Goal: Task Accomplishment & Management: Complete application form

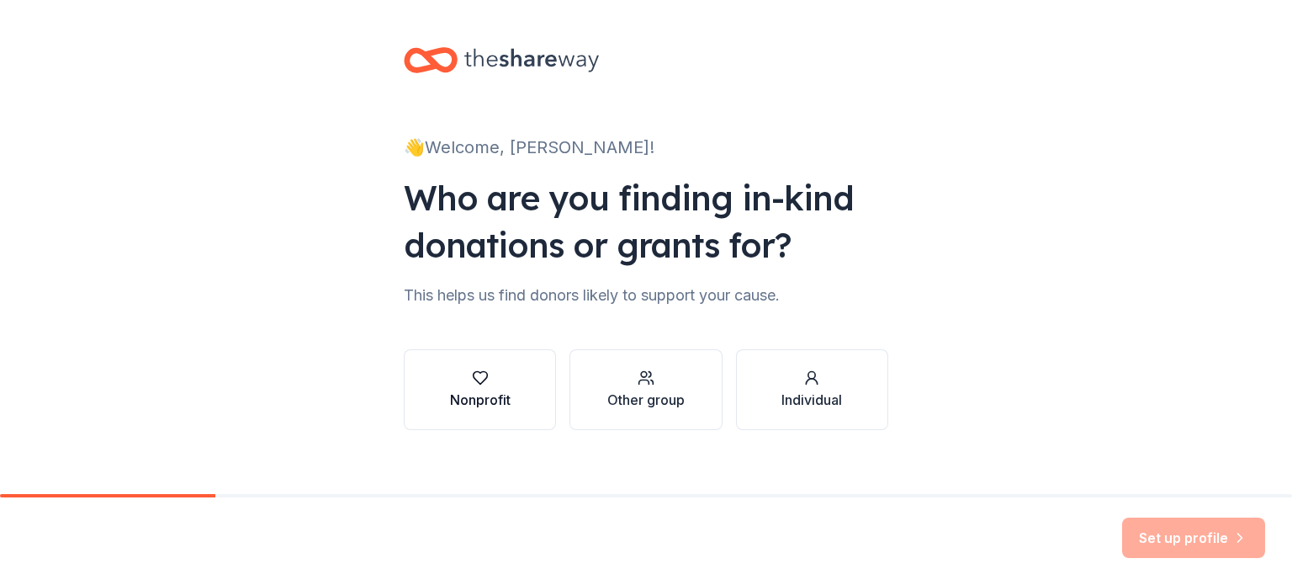
click at [484, 397] on div "Nonprofit" at bounding box center [480, 399] width 61 height 20
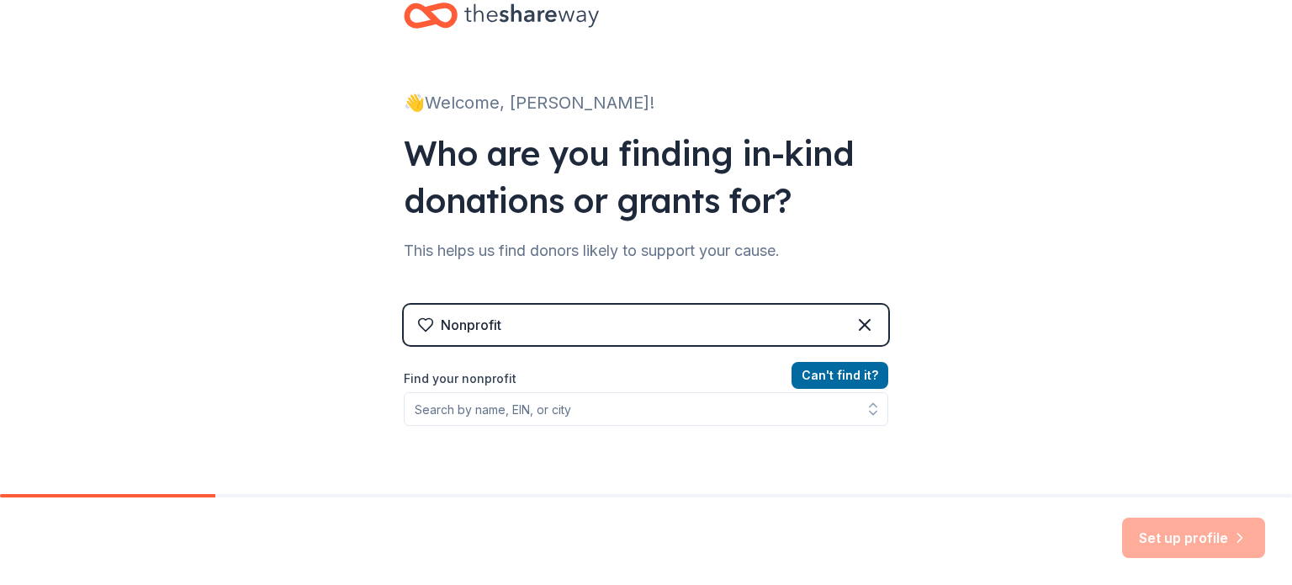
scroll to position [168, 0]
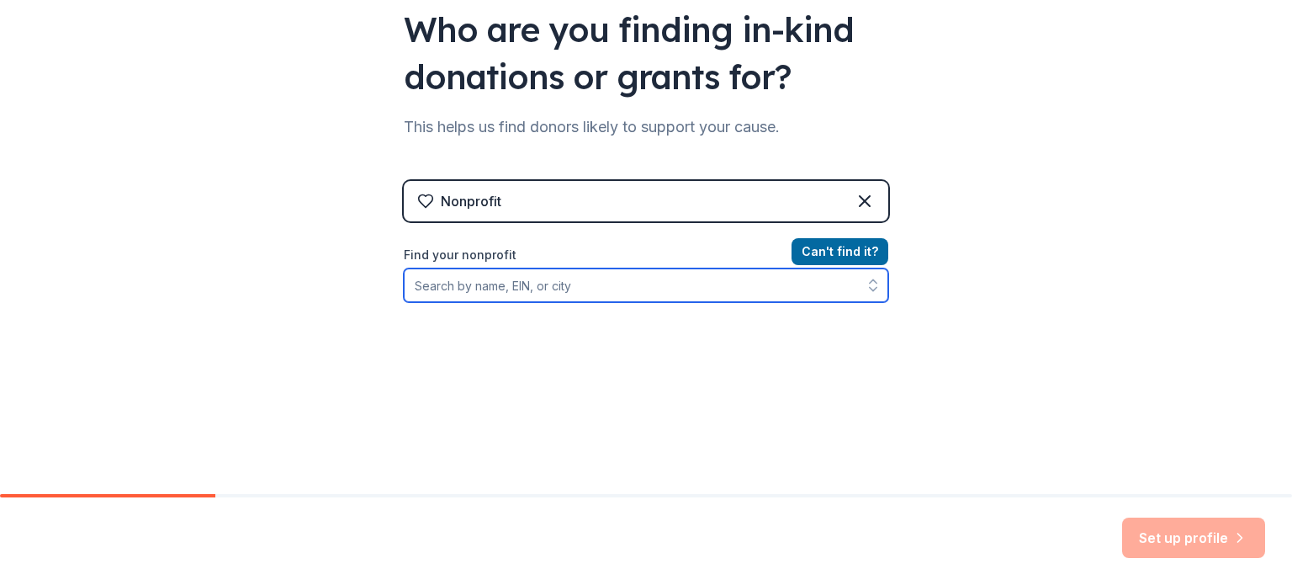
click at [553, 292] on input "Find your nonprofit" at bounding box center [646, 285] width 484 height 34
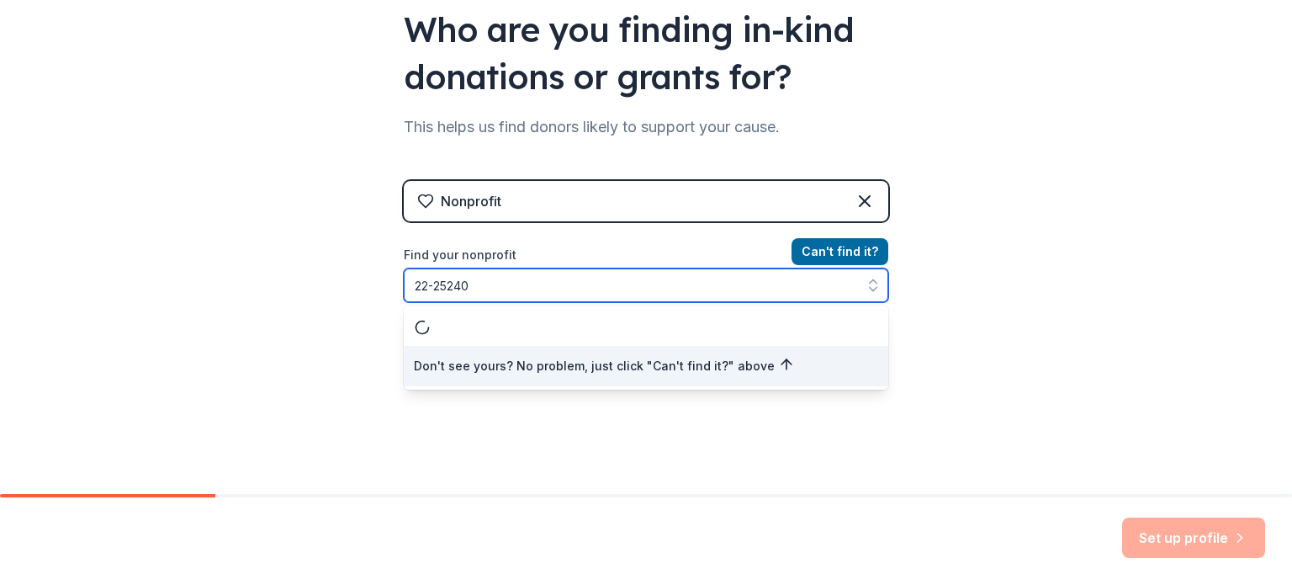
type input "22-252406"
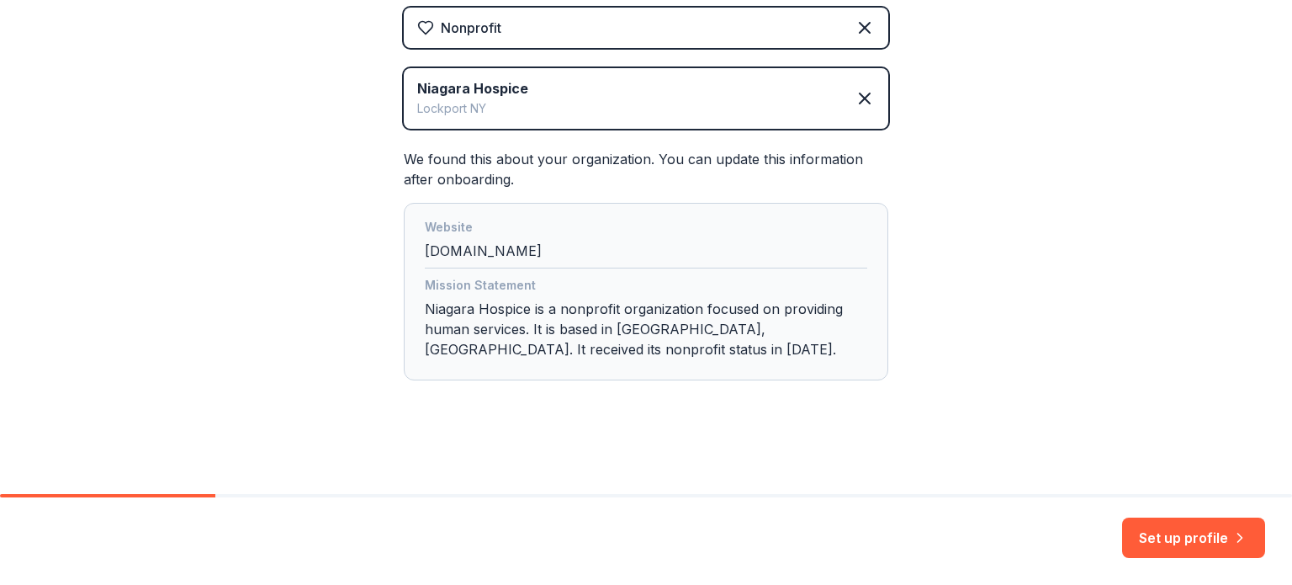
scroll to position [0, 0]
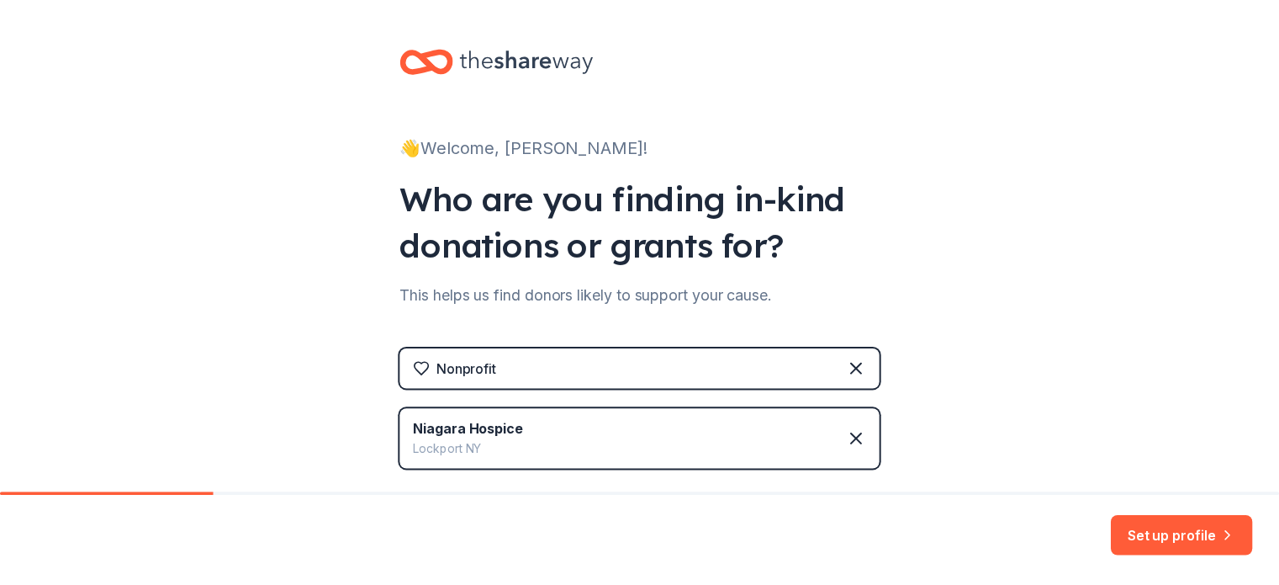
scroll to position [1430, 0]
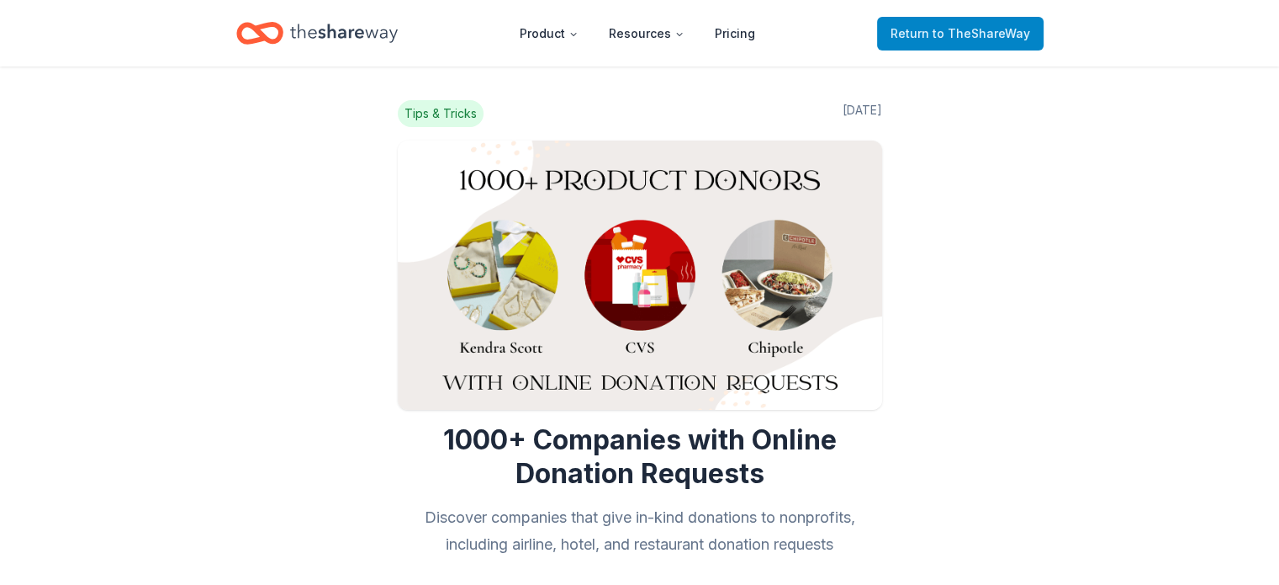
click at [966, 37] on span "to TheShareWay" at bounding box center [982, 33] width 98 height 14
